Goal: Check status: Check status

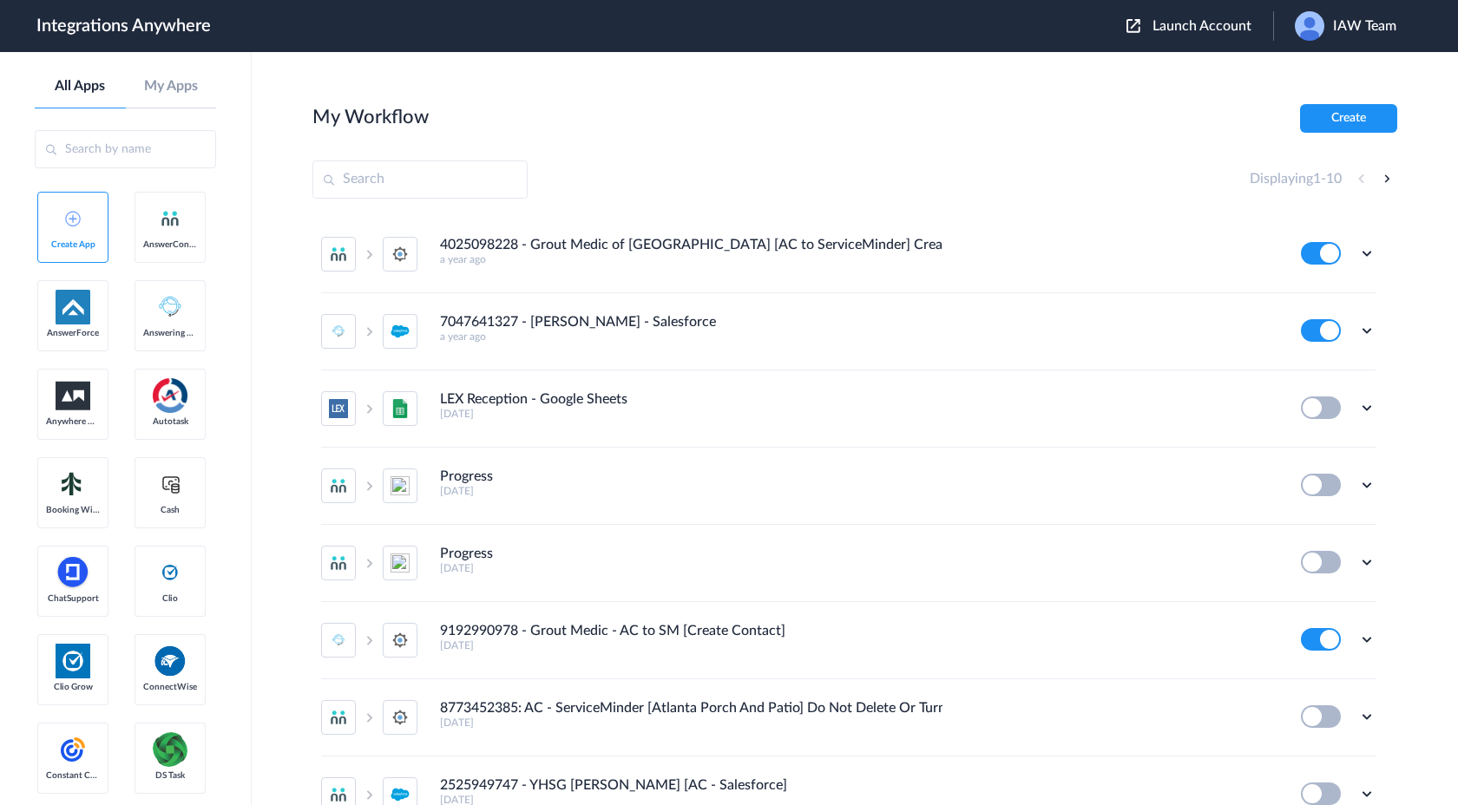
click at [1173, 28] on span "Launch Account" at bounding box center [1201, 26] width 99 height 14
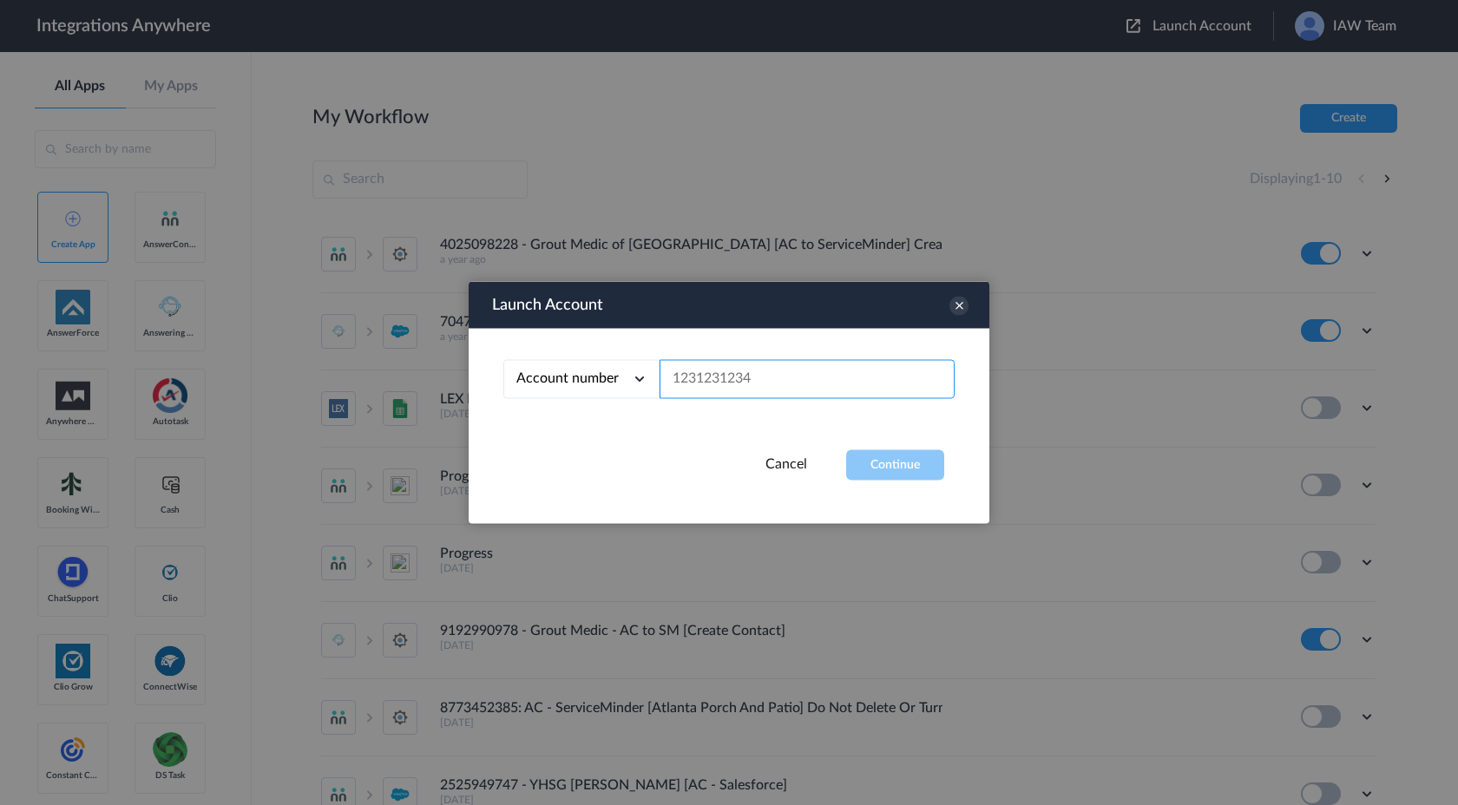
click at [771, 370] on input "text" at bounding box center [807, 379] width 295 height 39
paste input "2065775210"
type input "2065775210"
click at [883, 458] on button "Continue" at bounding box center [895, 465] width 98 height 30
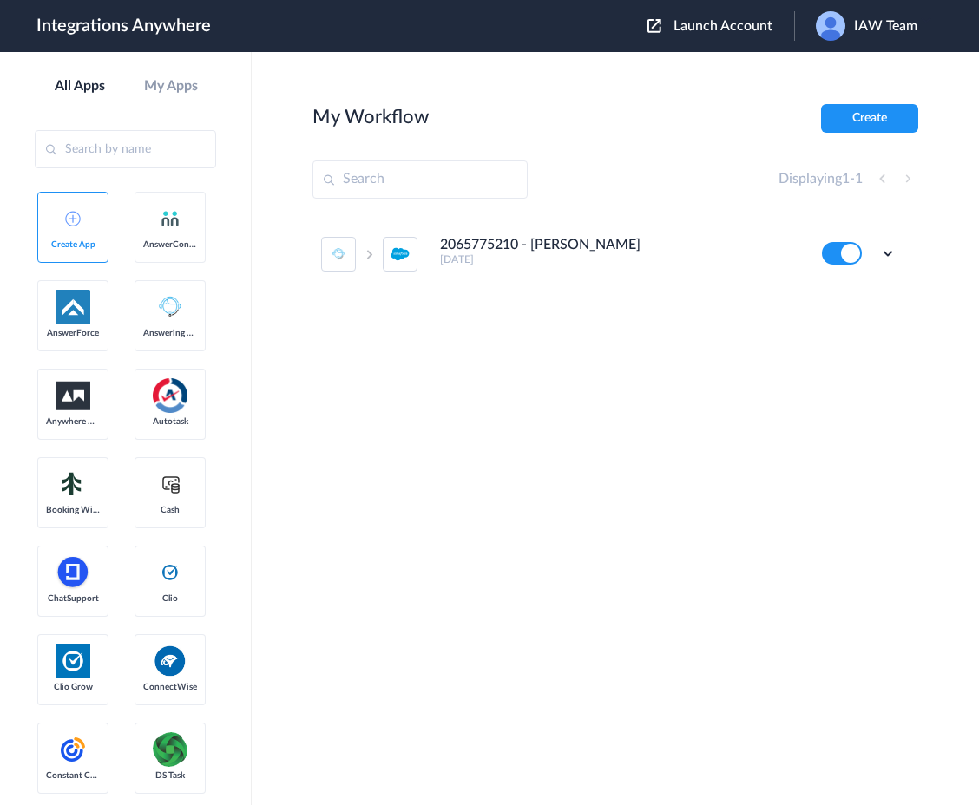
click at [820, 417] on div "2065775210 - [PERSON_NAME] [DATE] Edit Task history Delete" at bounding box center [615, 346] width 606 height 260
click at [885, 256] on icon at bounding box center [887, 253] width 17 height 17
click at [856, 330] on link "Task history" at bounding box center [838, 325] width 83 height 12
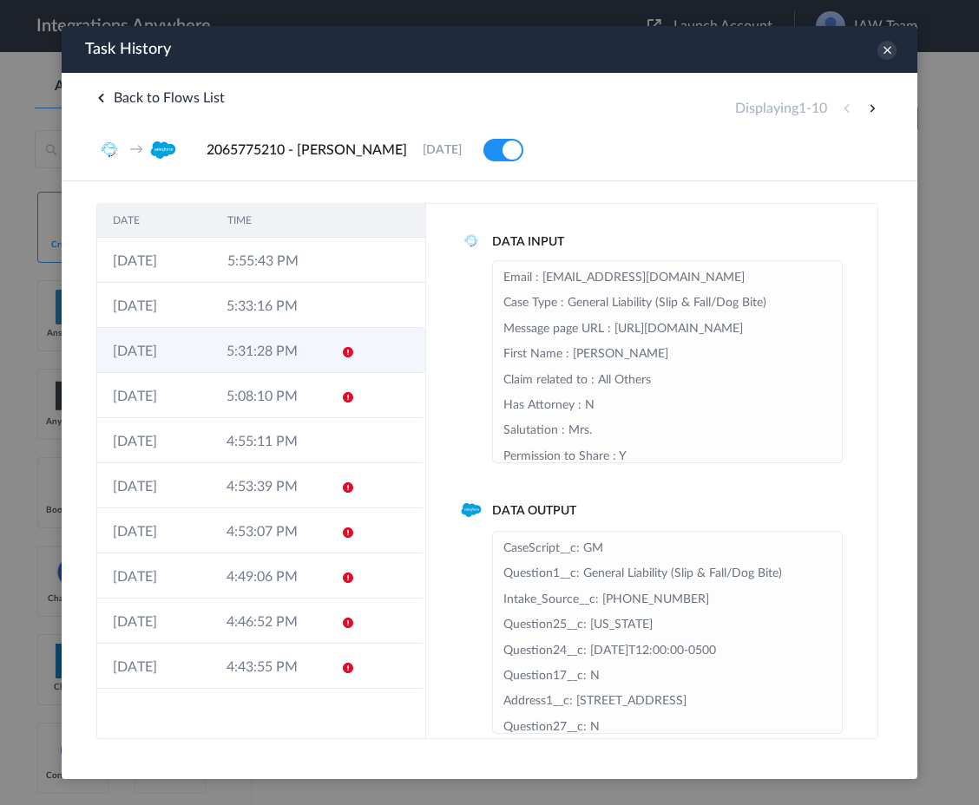
click at [358, 362] on td at bounding box center [390, 350] width 65 height 45
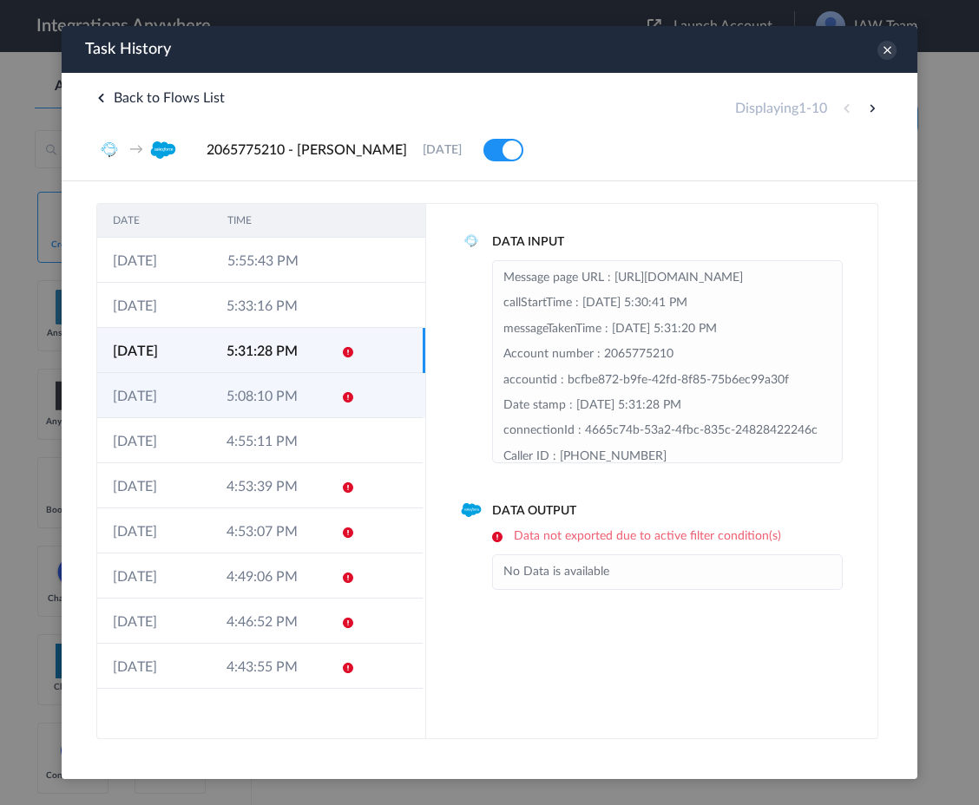
click at [338, 396] on td at bounding box center [341, 395] width 33 height 45
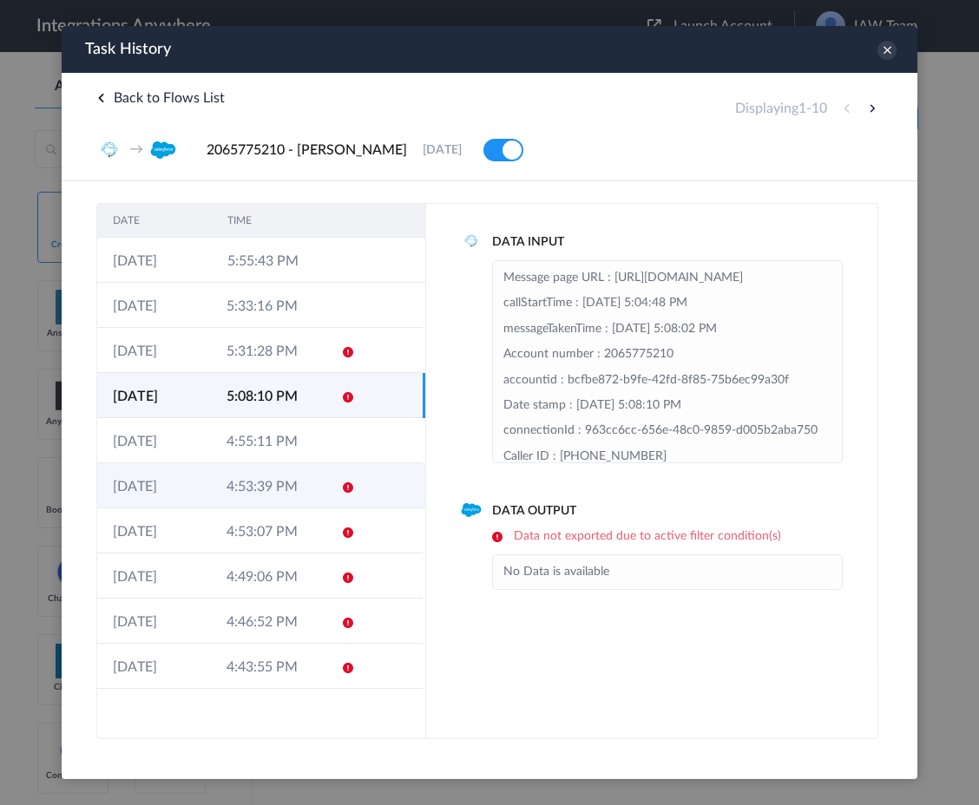
click at [318, 497] on td "4:53:39 PM" at bounding box center [268, 485] width 114 height 45
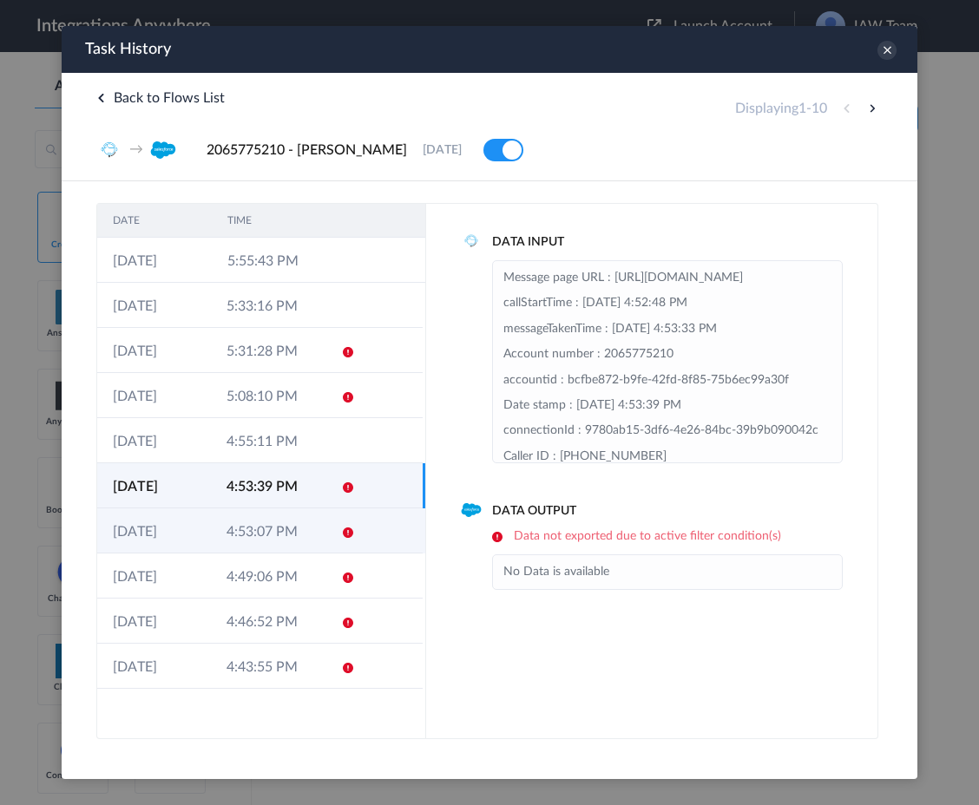
click at [310, 530] on td "4:53:07 PM" at bounding box center [268, 531] width 114 height 45
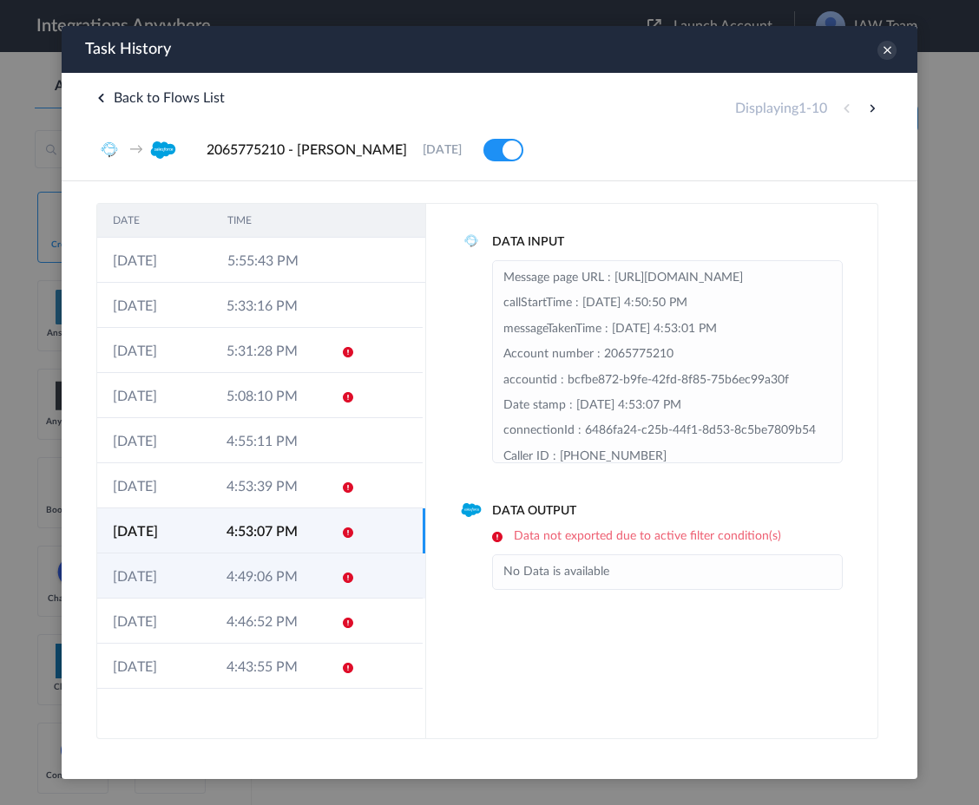
click at [303, 574] on td "4:49:06 PM" at bounding box center [268, 576] width 114 height 45
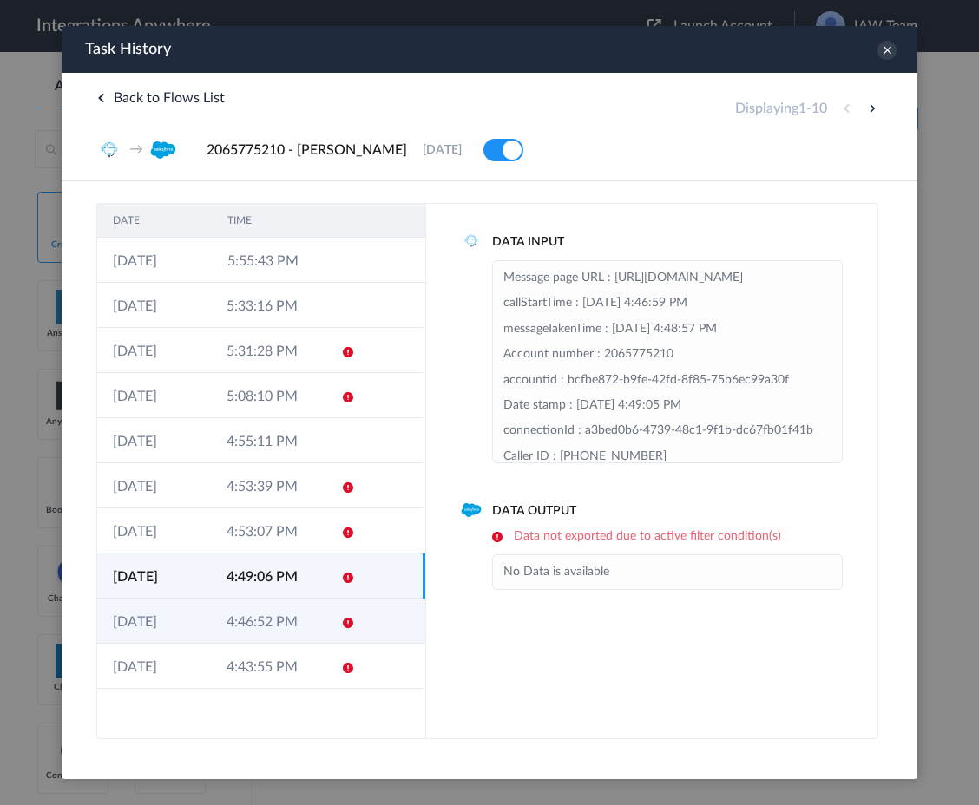
click at [303, 615] on td "4:46:52 PM" at bounding box center [268, 621] width 114 height 45
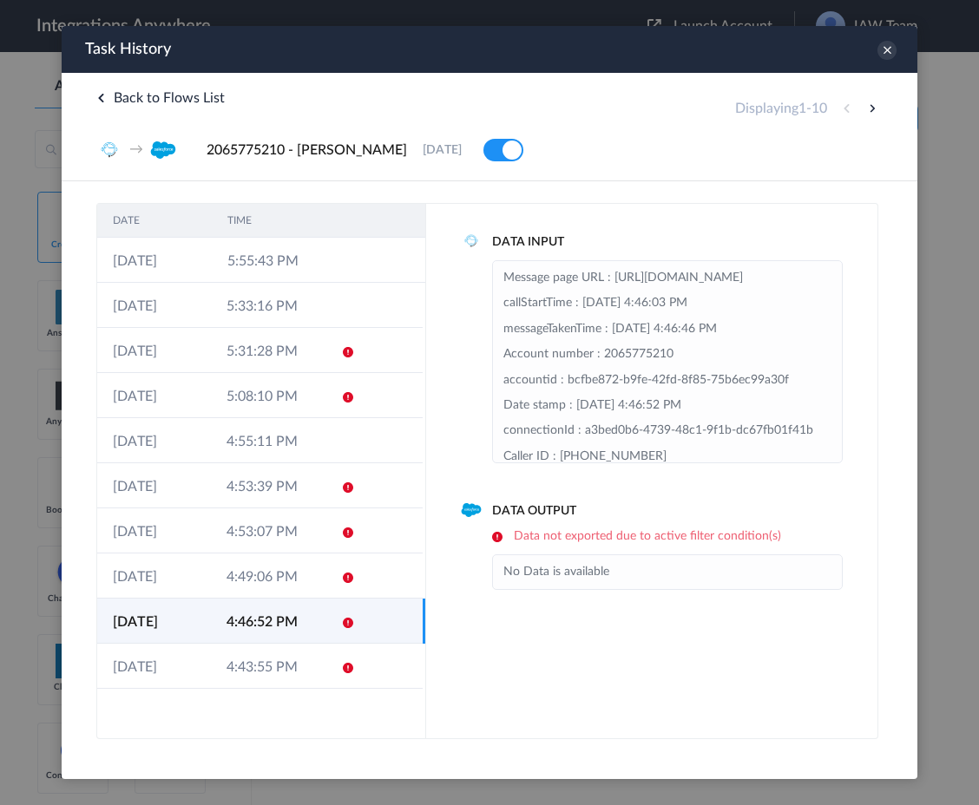
click at [303, 644] on td "4:46:52 PM" at bounding box center [268, 621] width 114 height 45
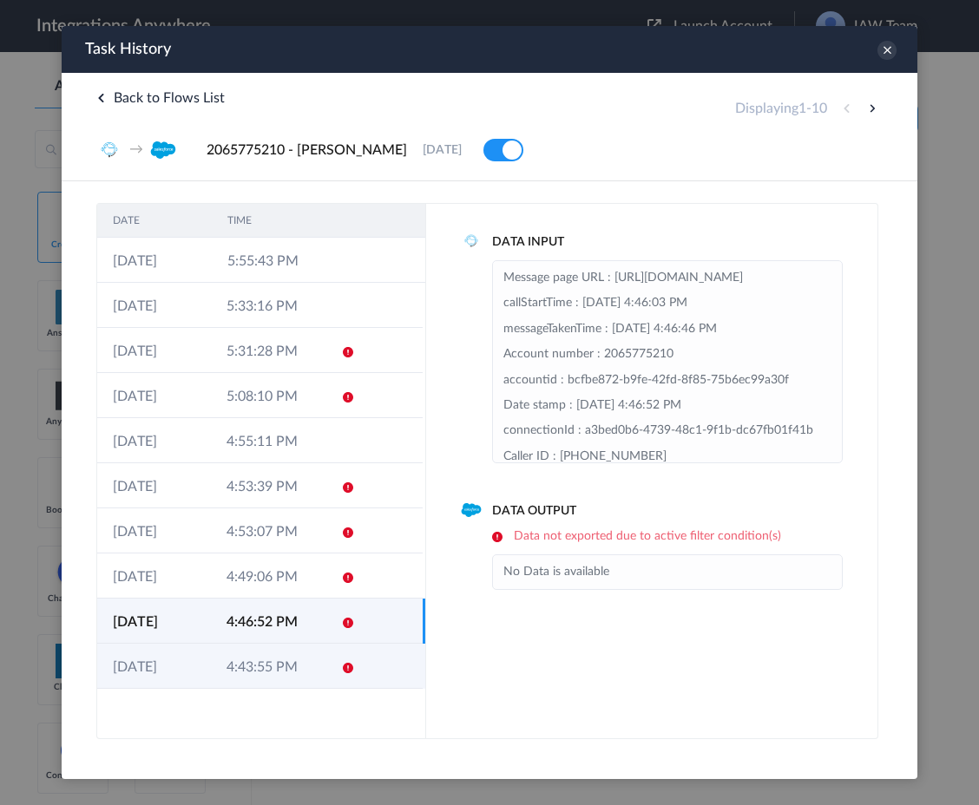
click at [304, 666] on td "4:43:55 PM" at bounding box center [268, 666] width 114 height 45
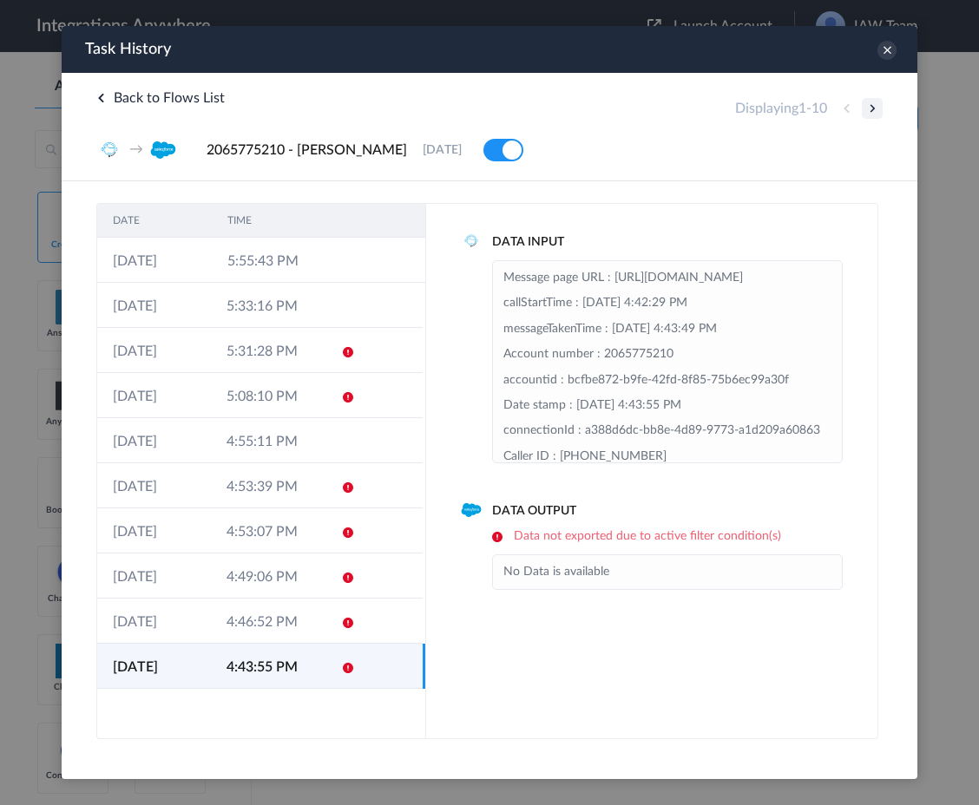
click at [874, 108] on button at bounding box center [872, 108] width 21 height 21
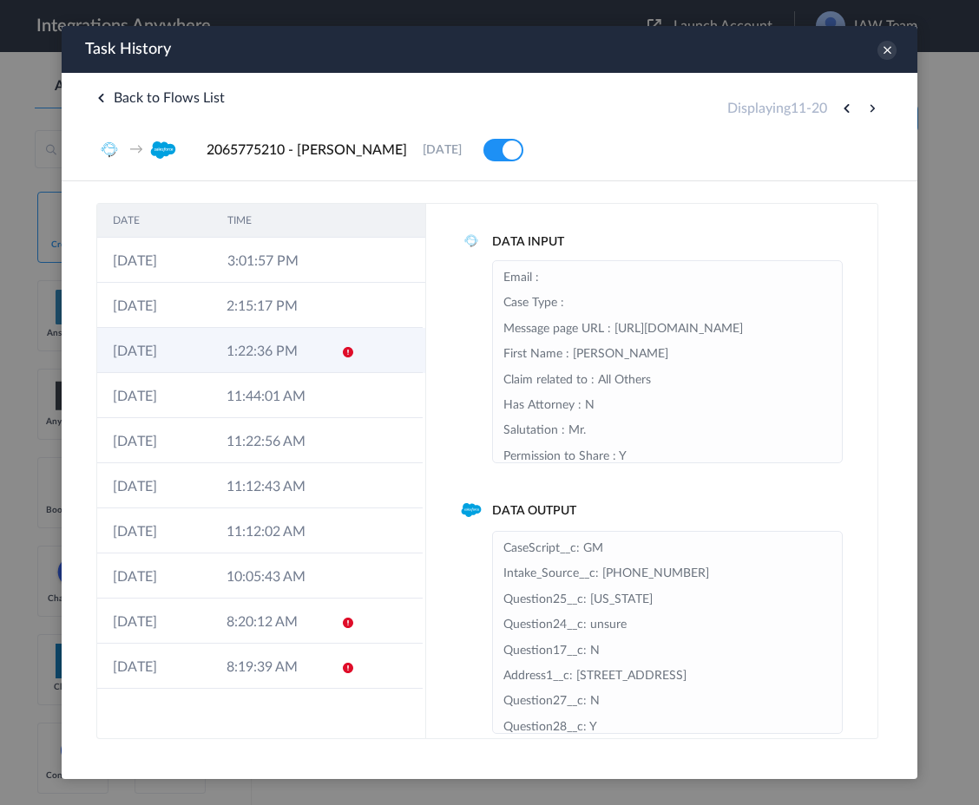
click at [279, 350] on td "1:22:36 PM" at bounding box center [268, 350] width 114 height 45
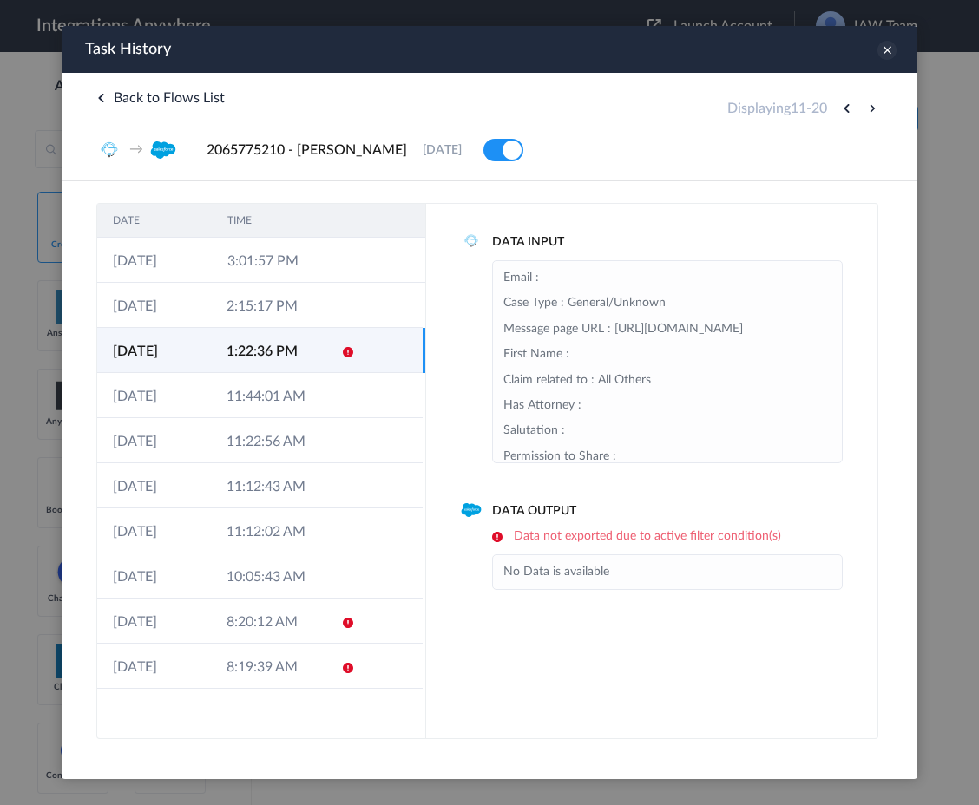
click at [892, 54] on icon at bounding box center [886, 50] width 19 height 19
